Goal: Information Seeking & Learning: Learn about a topic

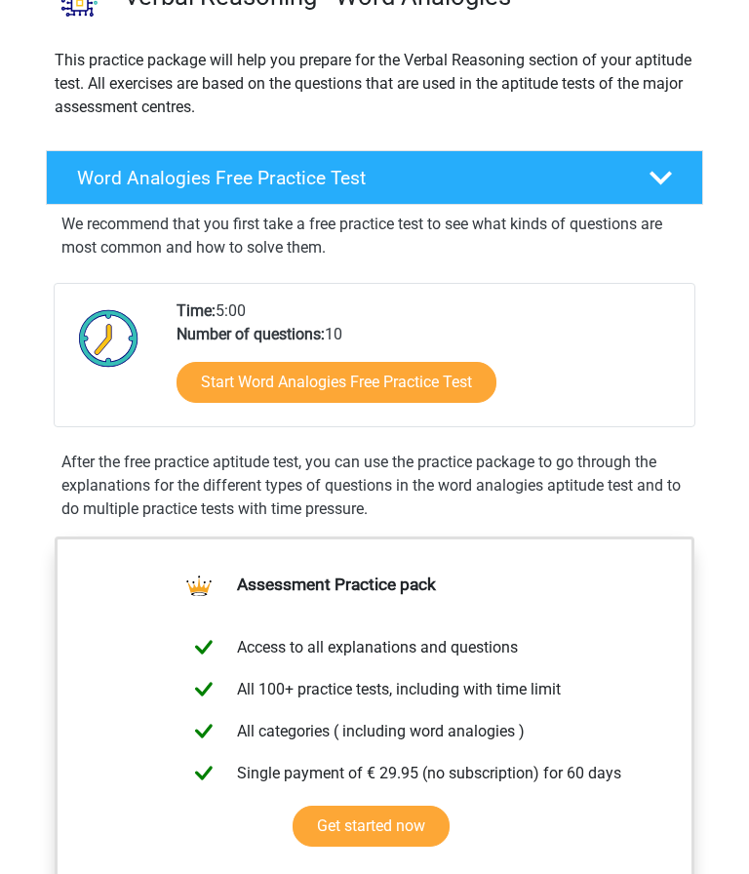
scroll to position [185, 0]
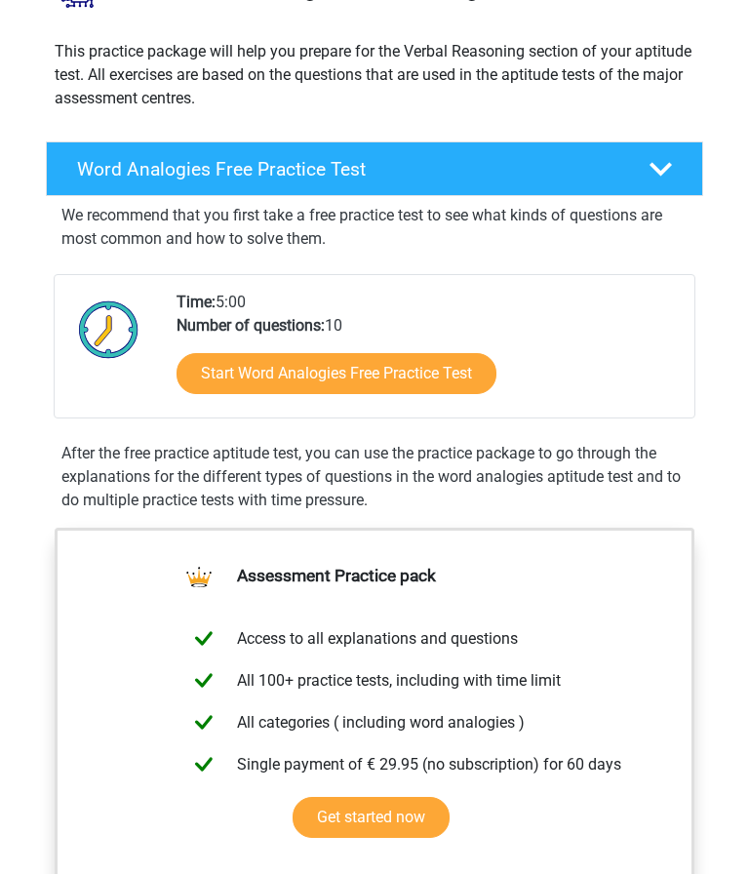
click at [461, 383] on link "Start Word Analogies Free Practice Test" at bounding box center [337, 373] width 320 height 41
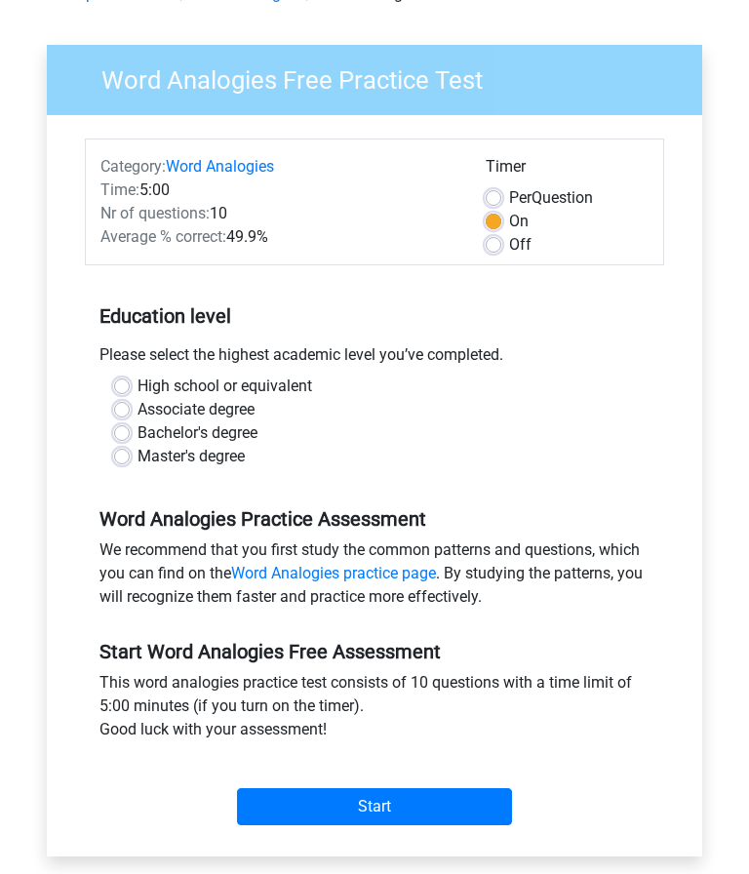
scroll to position [115, 0]
click at [140, 380] on label "High school or equivalent" at bounding box center [225, 386] width 175 height 23
click at [130, 380] on input "High school or equivalent" at bounding box center [122, 385] width 16 height 20
radio input "true"
click at [469, 801] on input "Start" at bounding box center [374, 806] width 275 height 37
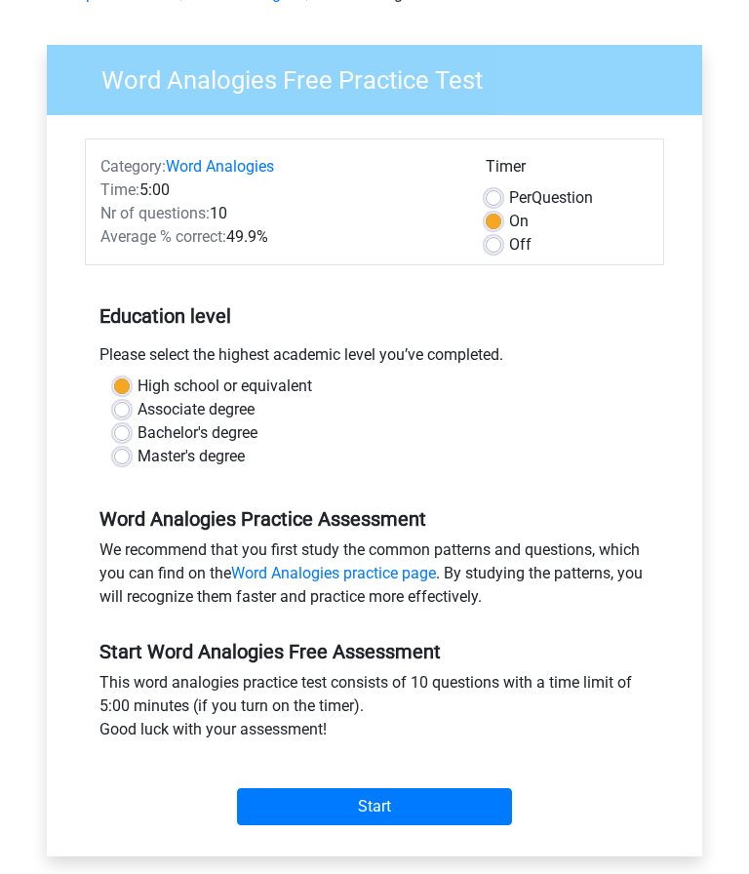
scroll to position [0, 0]
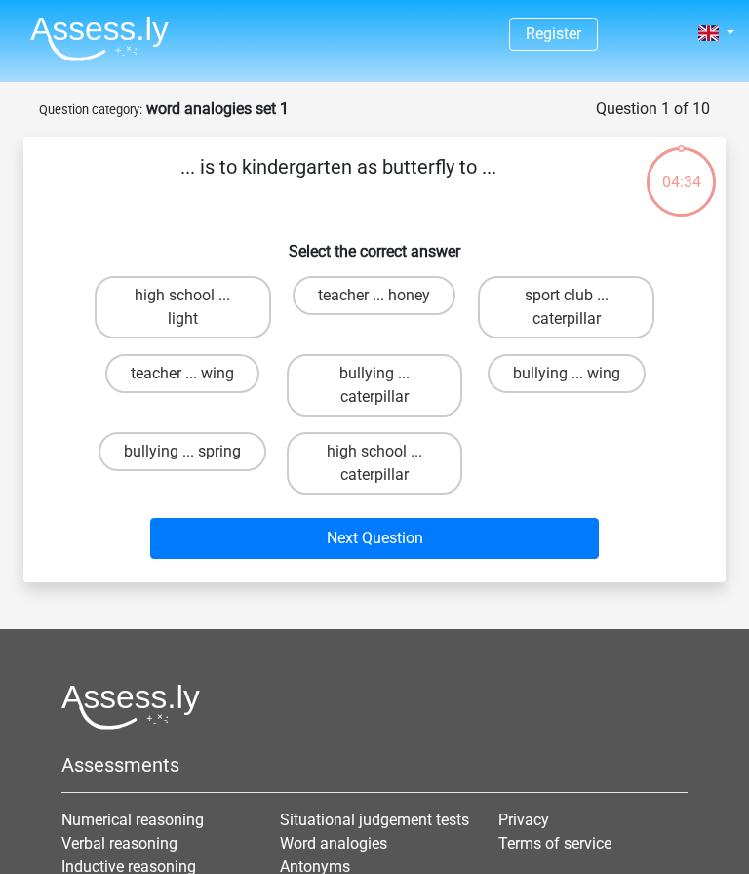
click at [585, 375] on label "bullying ... wing" at bounding box center [567, 373] width 158 height 39
click at [579, 375] on input "bullying ... wing" at bounding box center [573, 380] width 13 height 13
radio input "true"
click at [364, 389] on label "bullying ... caterpillar" at bounding box center [375, 385] width 177 height 62
click at [375, 386] on input "bullying ... caterpillar" at bounding box center [381, 380] width 13 height 13
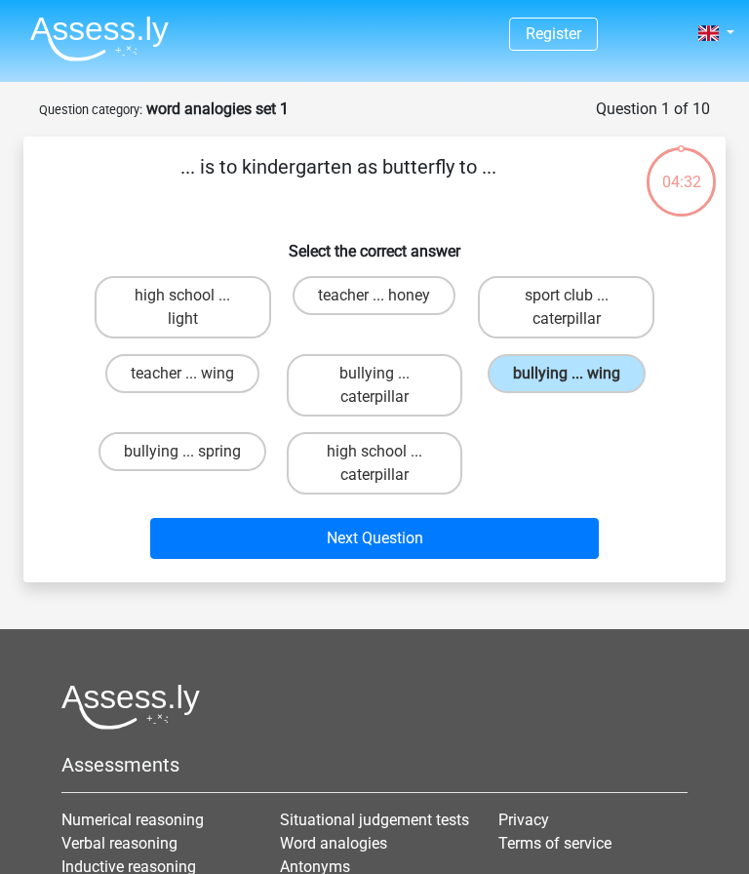
radio input "true"
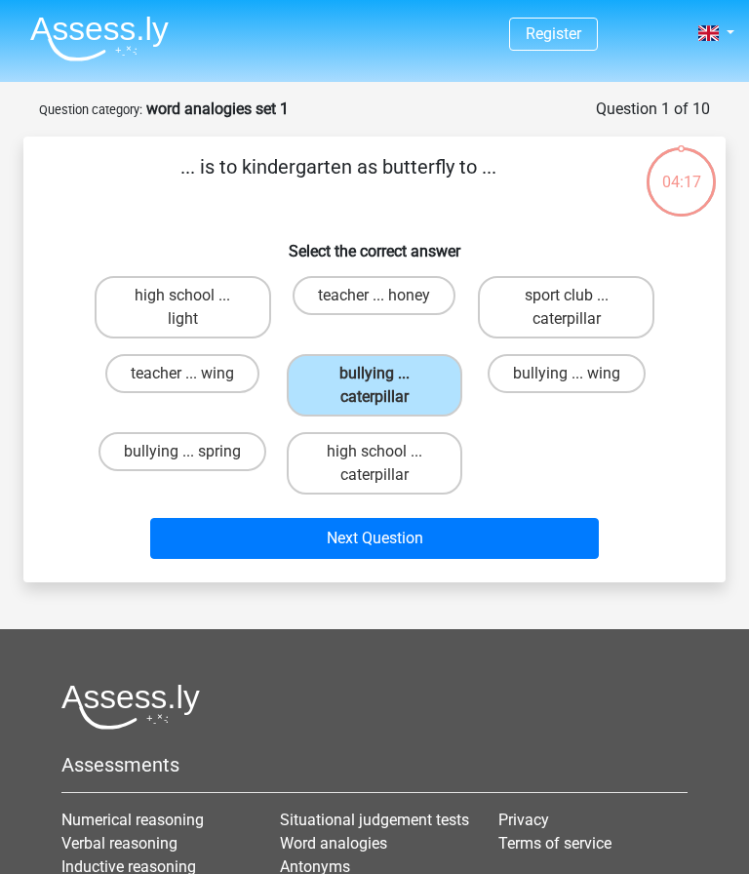
click at [164, 366] on label "teacher ... wing" at bounding box center [182, 373] width 154 height 39
click at [182, 374] on input "teacher ... wing" at bounding box center [188, 380] width 13 height 13
radio input "true"
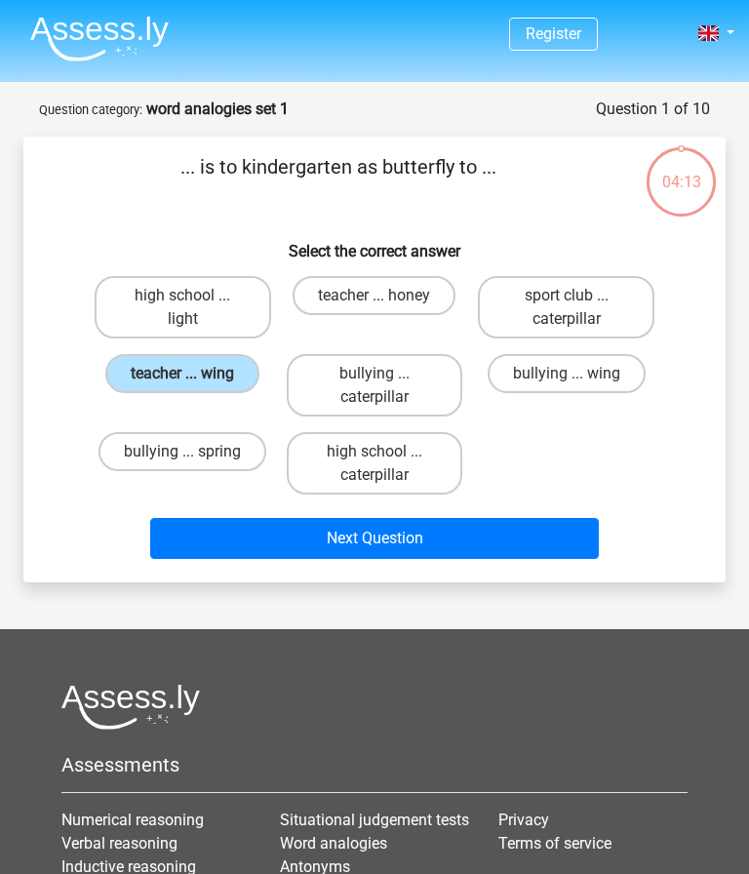
click at [445, 545] on button "Next Question" at bounding box center [374, 538] width 448 height 41
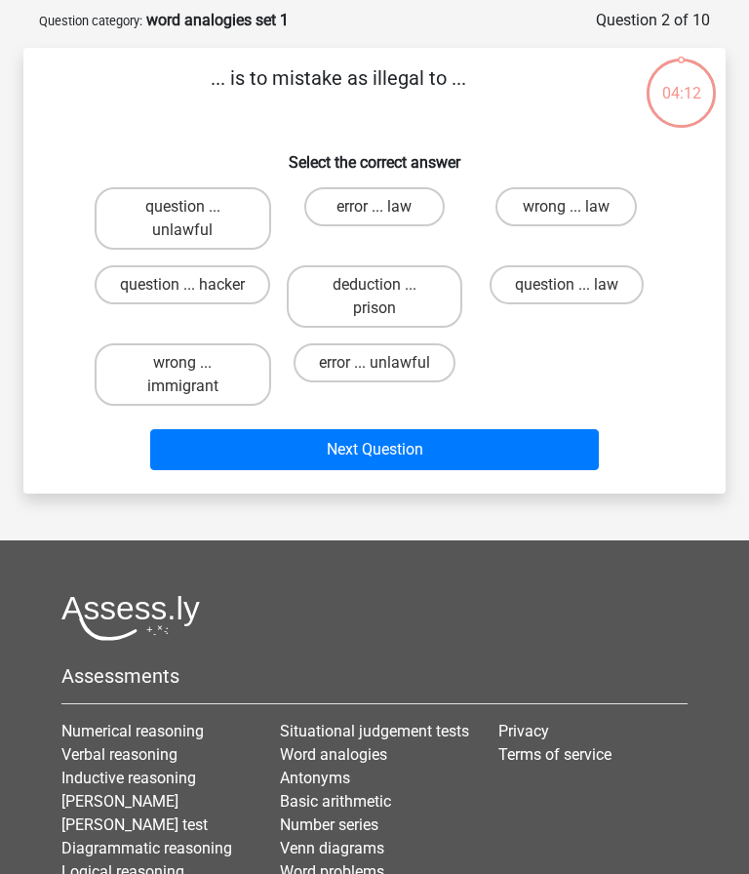
scroll to position [98, 0]
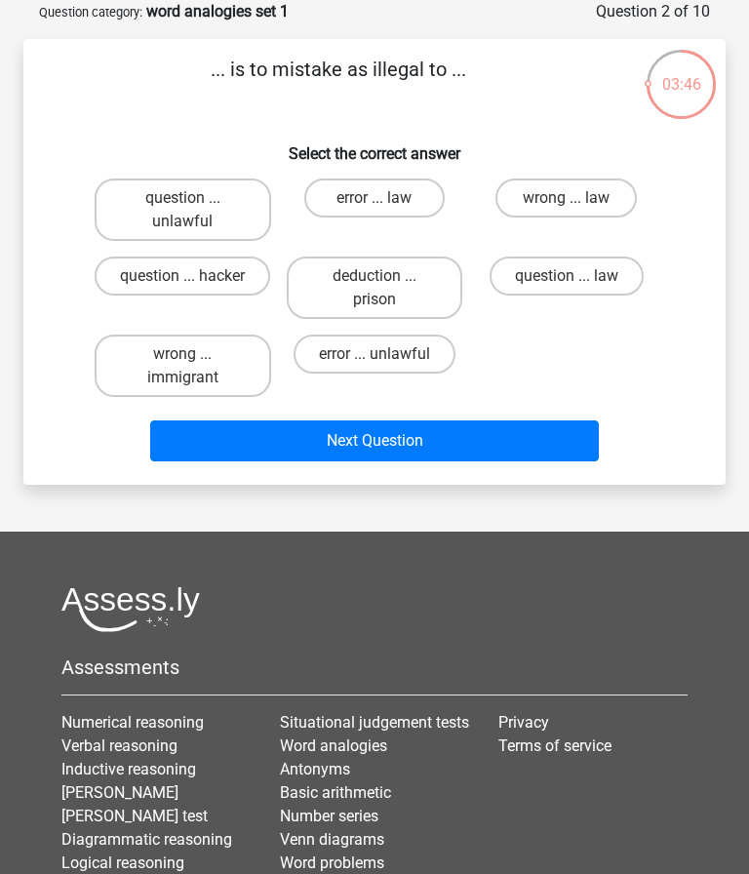
click at [407, 208] on label "error ... law" at bounding box center [374, 198] width 141 height 39
click at [387, 208] on input "error ... law" at bounding box center [381, 204] width 13 height 13
radio input "true"
click at [476, 446] on button "Next Question" at bounding box center [374, 440] width 448 height 41
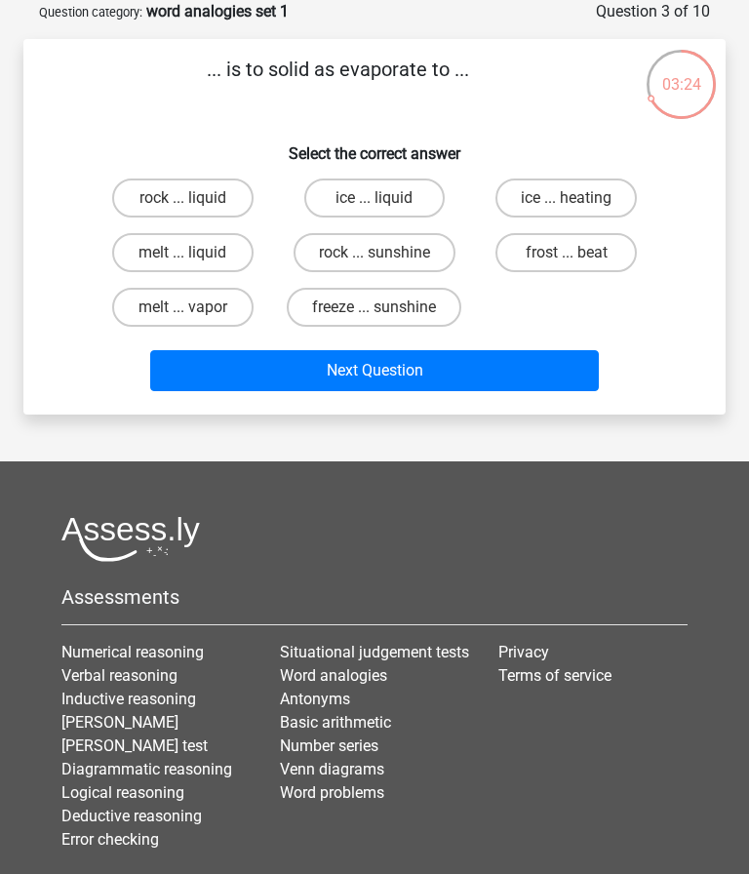
click at [184, 193] on label "rock ... liquid" at bounding box center [182, 198] width 141 height 39
click at [184, 198] on input "rock ... liquid" at bounding box center [188, 204] width 13 height 13
radio input "true"
click at [401, 390] on button "Next Question" at bounding box center [374, 370] width 448 height 41
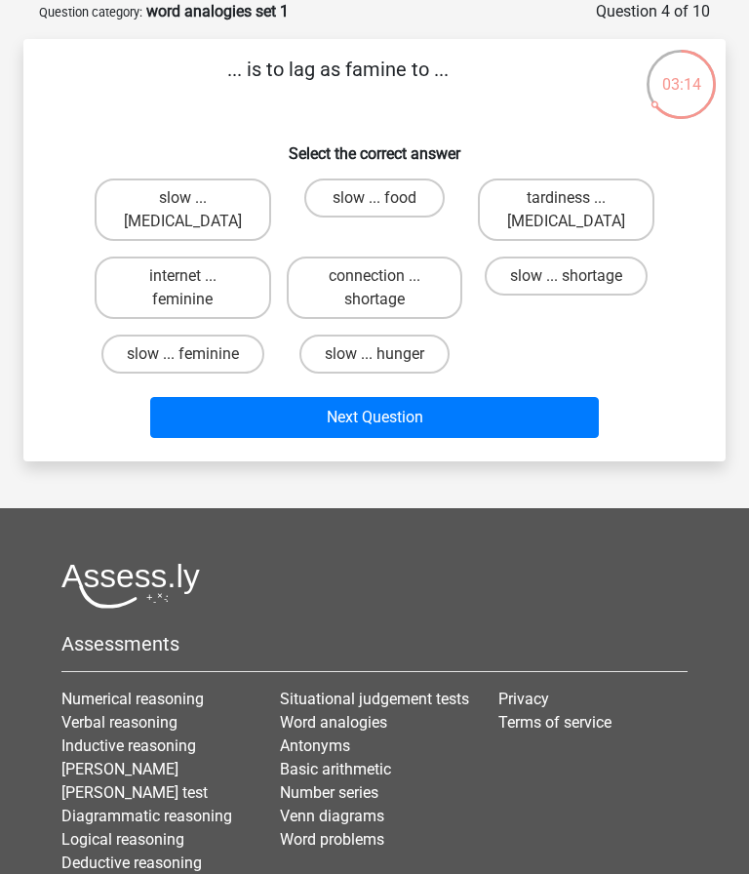
click at [590, 213] on label "tardiness ... malnutrition" at bounding box center [566, 210] width 177 height 62
click at [579, 211] on input "tardiness ... malnutrition" at bounding box center [573, 204] width 13 height 13
radio input "true"
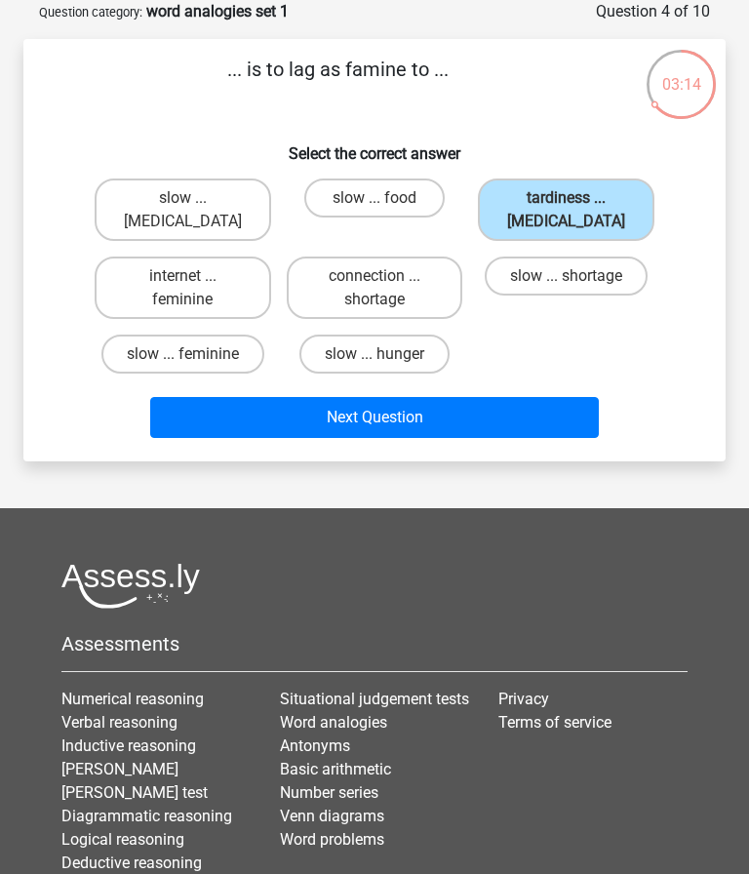
click at [516, 430] on button "Next Question" at bounding box center [374, 417] width 448 height 41
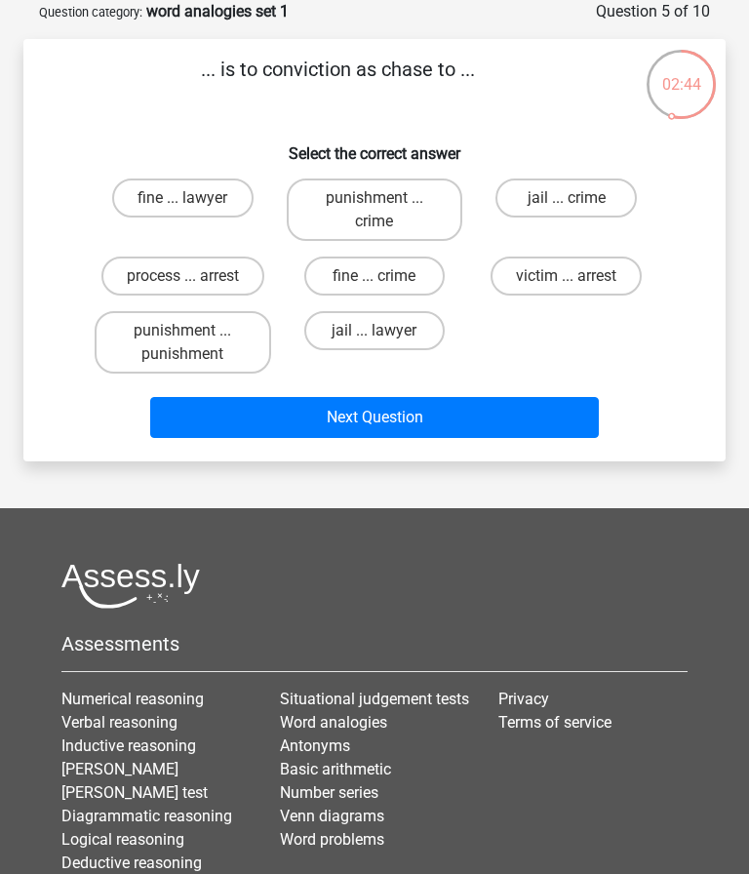
click at [644, 252] on div "victim ... arrest" at bounding box center [566, 276] width 192 height 55
click at [608, 293] on label "victim ... arrest" at bounding box center [566, 276] width 151 height 39
click at [579, 289] on input "victim ... arrest" at bounding box center [573, 282] width 13 height 13
radio input "true"
click at [542, 425] on button "Next Question" at bounding box center [374, 417] width 448 height 41
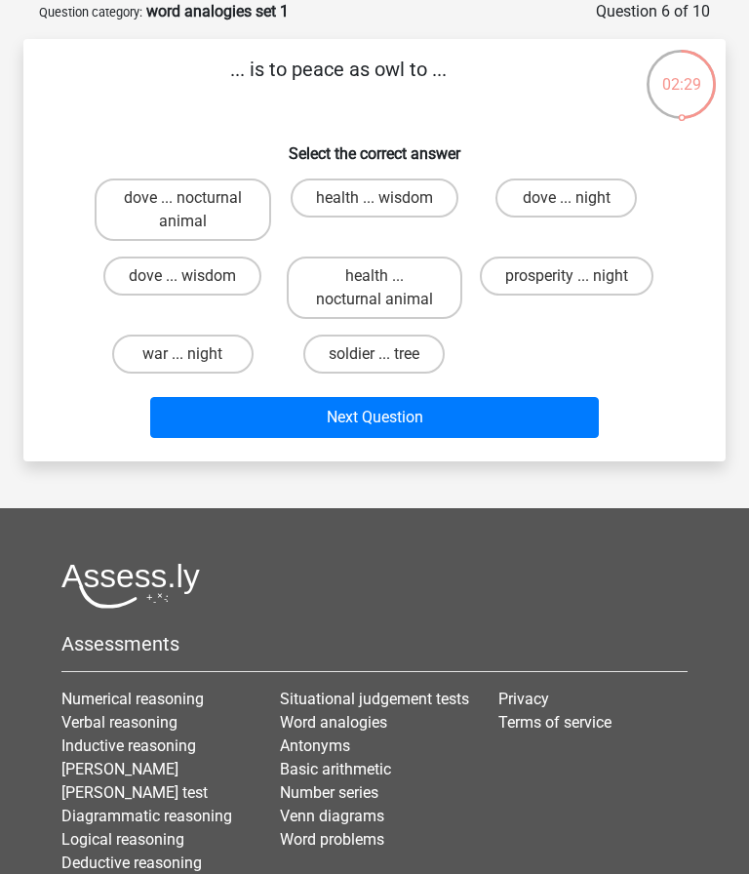
click at [574, 197] on label "dove ... night" at bounding box center [566, 198] width 141 height 39
click at [574, 198] on input "dove ... night" at bounding box center [573, 204] width 13 height 13
radio input "true"
click at [526, 431] on button "Next Question" at bounding box center [374, 417] width 448 height 41
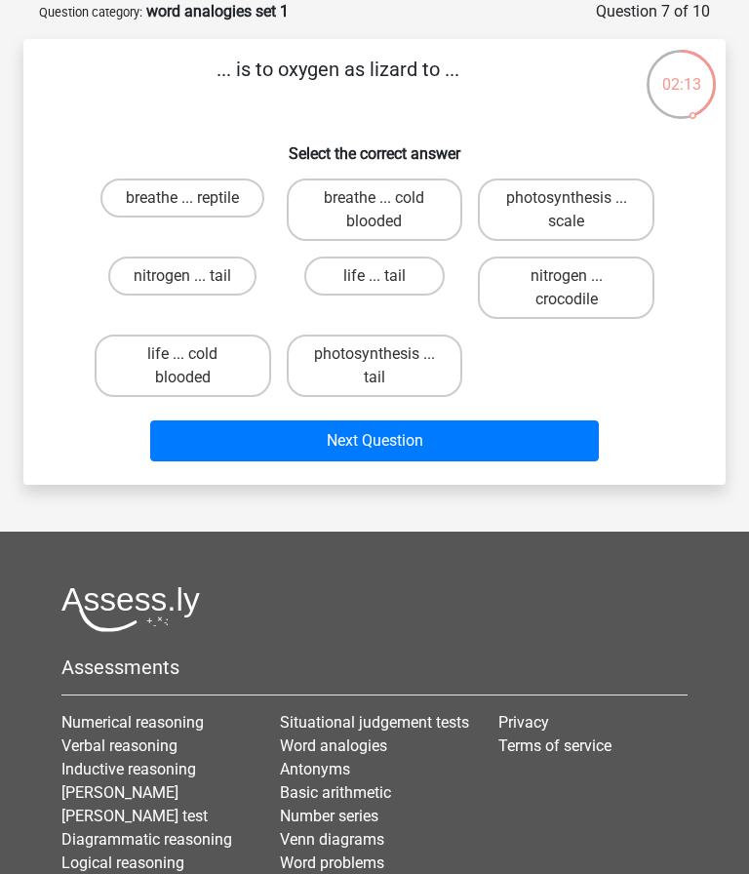
click at [420, 207] on label "breathe ... cold blooded" at bounding box center [375, 210] width 177 height 62
click at [387, 207] on input "breathe ... cold blooded" at bounding box center [381, 204] width 13 height 13
radio input "true"
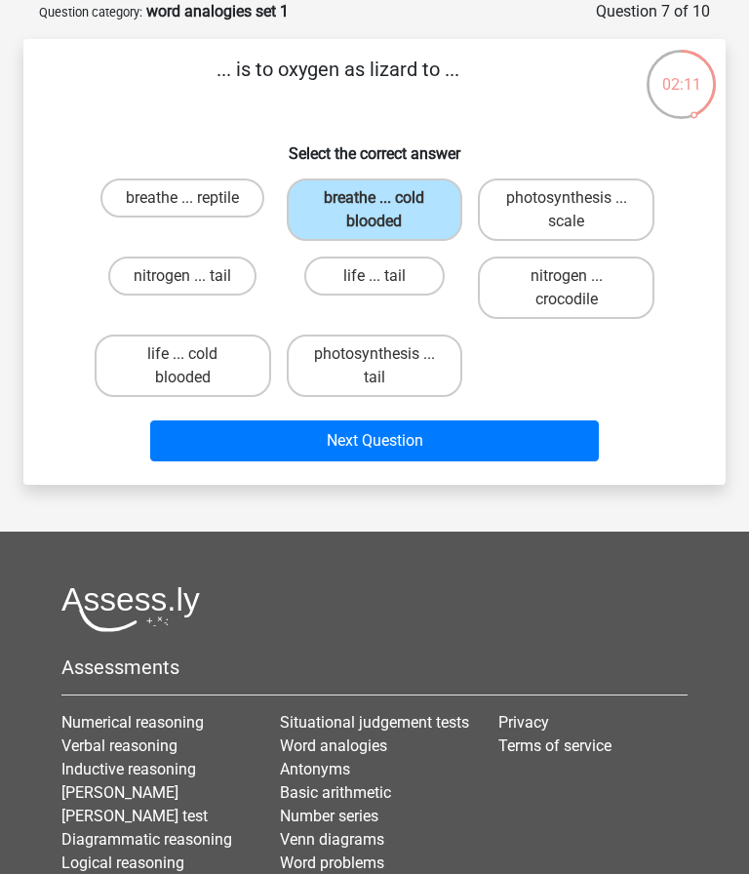
click at [555, 437] on button "Next Question" at bounding box center [374, 440] width 448 height 41
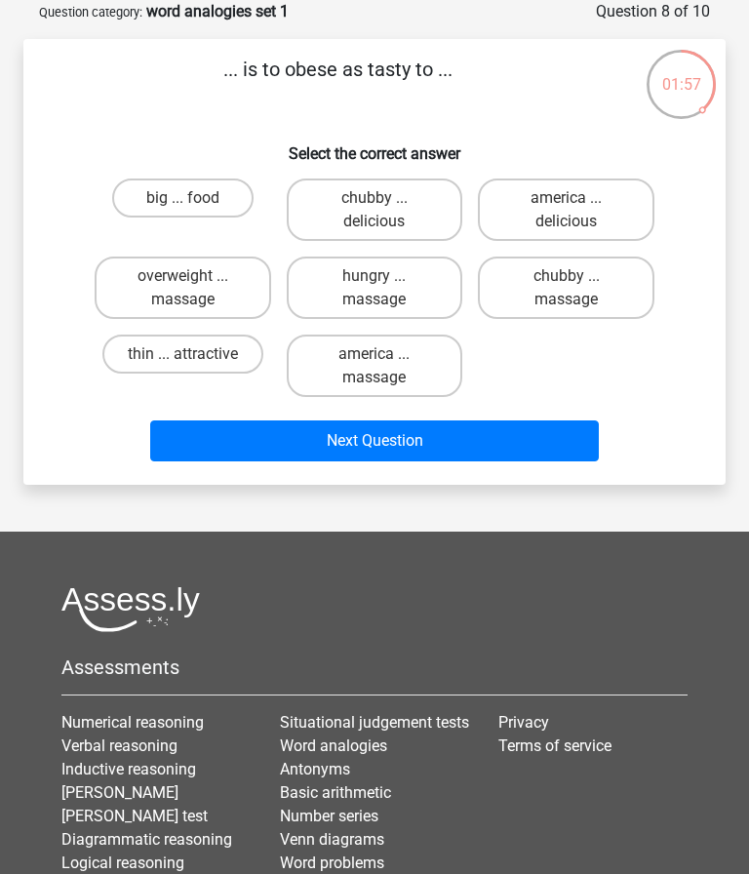
click at [608, 213] on label "america ... delicious" at bounding box center [566, 210] width 177 height 62
click at [579, 211] on input "america ... delicious" at bounding box center [573, 204] width 13 height 13
radio input "true"
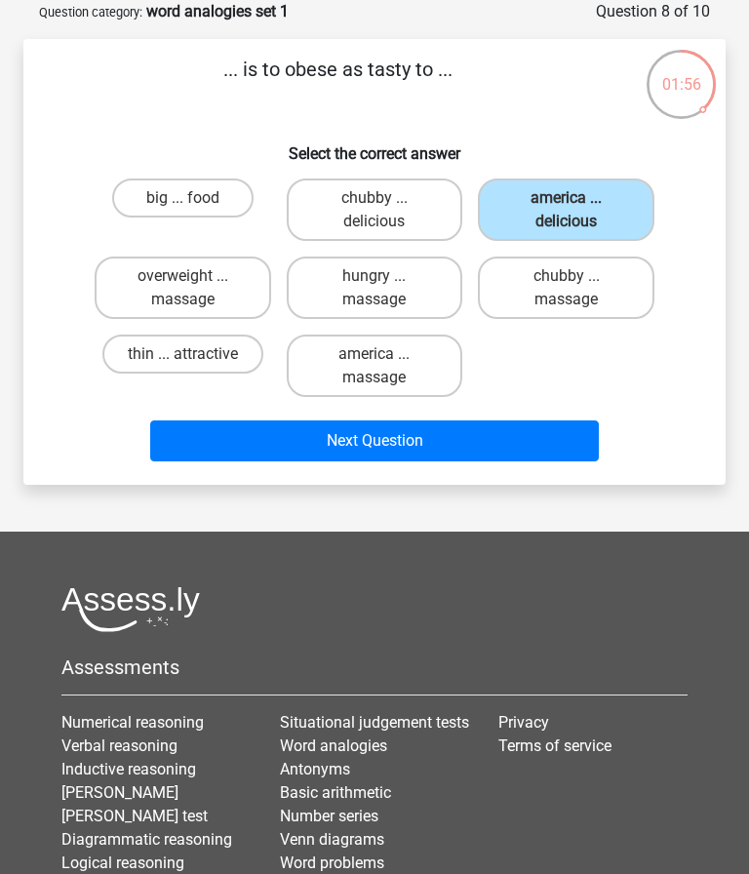
click at [416, 204] on label "chubby ... delicious" at bounding box center [375, 210] width 177 height 62
click at [387, 204] on input "chubby ... delicious" at bounding box center [381, 204] width 13 height 13
radio input "true"
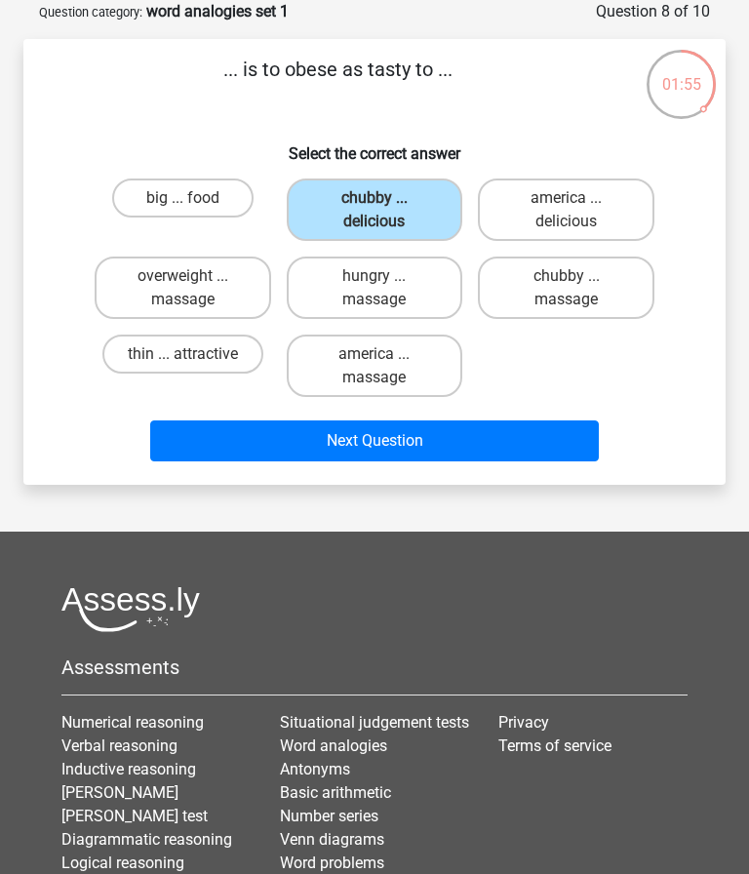
click at [461, 431] on button "Next Question" at bounding box center [374, 440] width 448 height 41
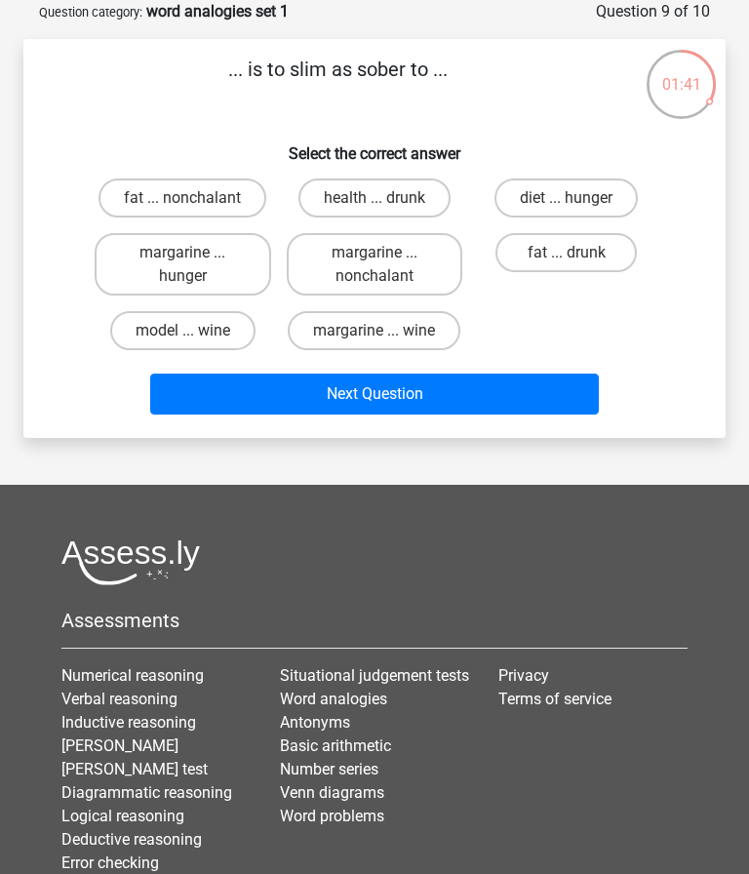
click at [226, 336] on label "model ... wine" at bounding box center [182, 330] width 145 height 39
click at [195, 336] on input "model ... wine" at bounding box center [188, 337] width 13 height 13
radio input "true"
click at [364, 401] on button "Next Question" at bounding box center [374, 394] width 448 height 41
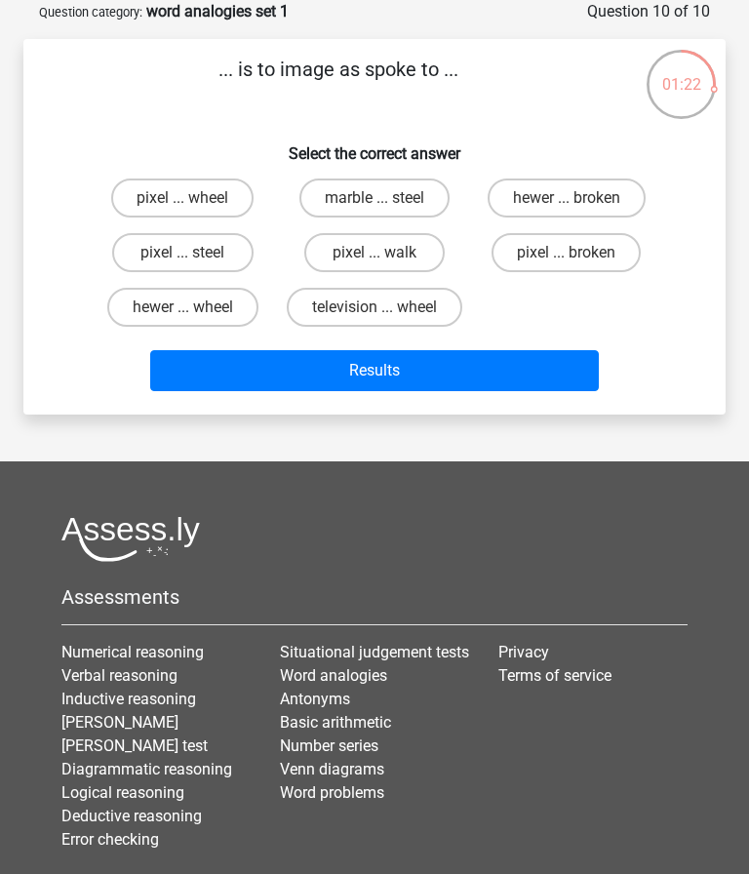
click at [623, 255] on label "pixel ... broken" at bounding box center [566, 252] width 149 height 39
click at [579, 255] on input "pixel ... broken" at bounding box center [573, 259] width 13 height 13
radio input "true"
click at [513, 391] on button "Results" at bounding box center [374, 370] width 448 height 41
